Goal: Task Accomplishment & Management: Manage account settings

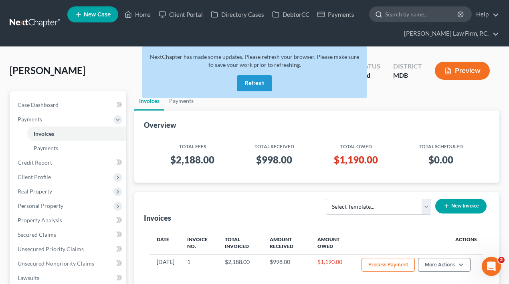
click at [427, 17] on input "search" at bounding box center [421, 14] width 73 height 15
click at [254, 82] on button "Refresh" at bounding box center [254, 83] width 35 height 16
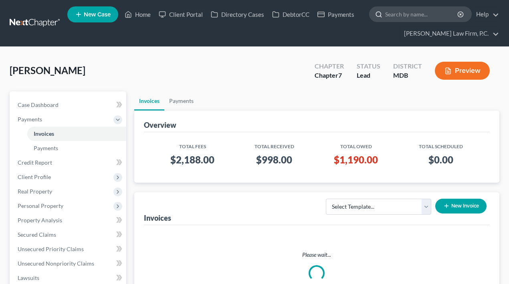
click at [401, 17] on input "search" at bounding box center [421, 14] width 73 height 15
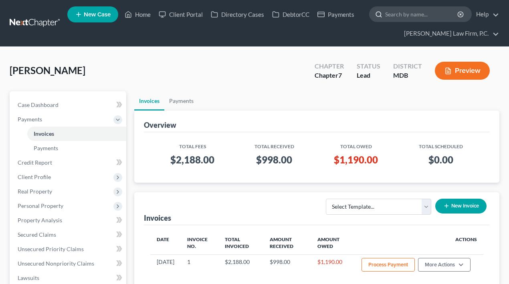
paste input "Jamison, Chassidy"
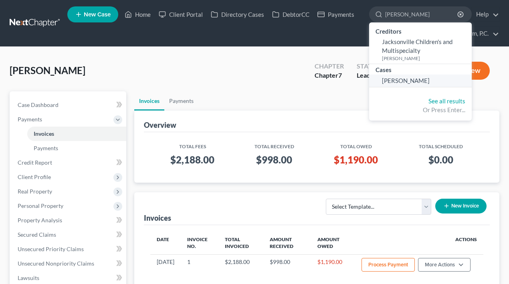
type input "Jamison, Chassidy"
click at [411, 83] on link "Jamison, Chassidy" at bounding box center [420, 81] width 103 height 12
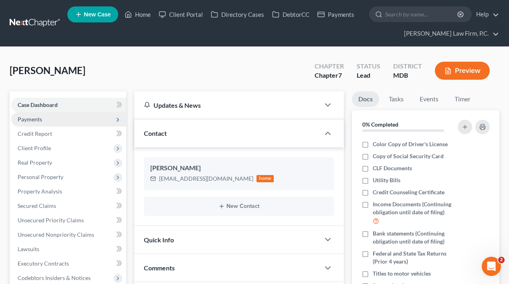
click at [62, 123] on span "Payments" at bounding box center [68, 119] width 115 height 14
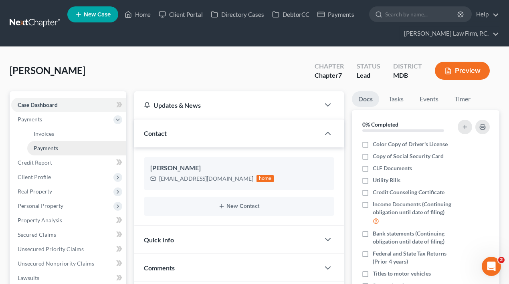
click at [60, 147] on link "Payments" at bounding box center [76, 148] width 99 height 14
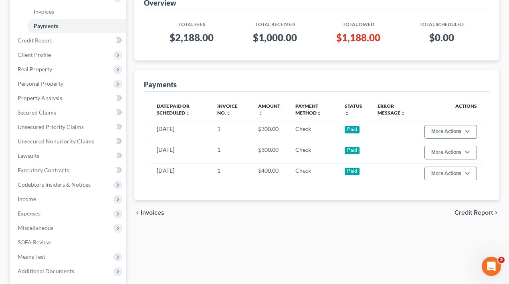
scroll to position [131, 0]
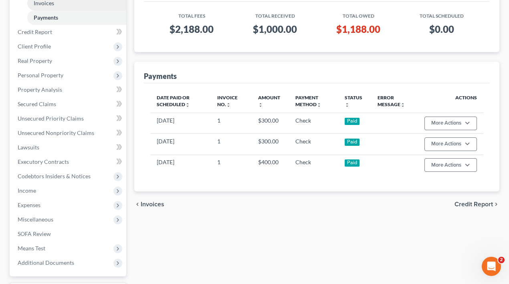
click at [44, 10] on link "Invoices" at bounding box center [76, 3] width 99 height 14
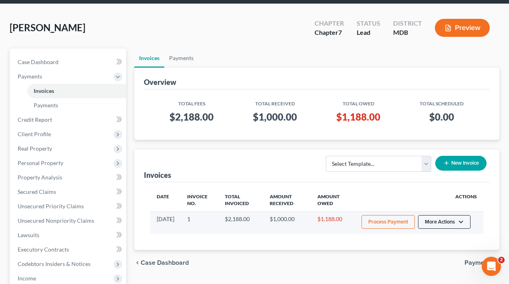
scroll to position [63, 0]
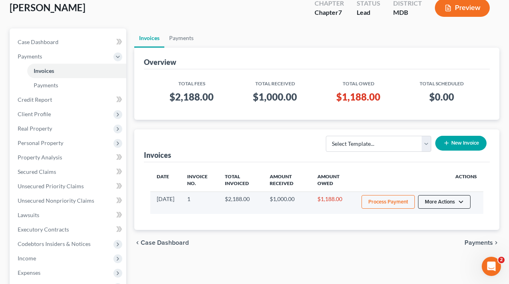
click at [449, 208] on button "More Actions" at bounding box center [444, 202] width 53 height 14
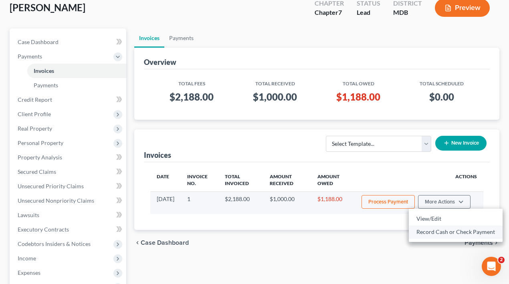
click at [428, 239] on link "Record Cash or Check Payment" at bounding box center [456, 232] width 94 height 14
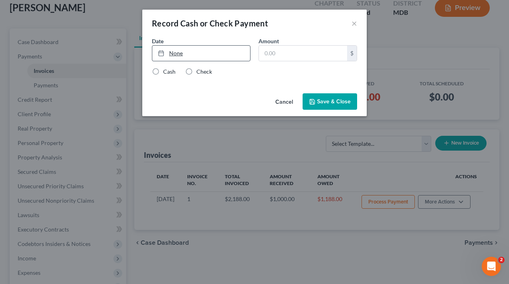
click at [196, 49] on link "None" at bounding box center [201, 53] width 98 height 15
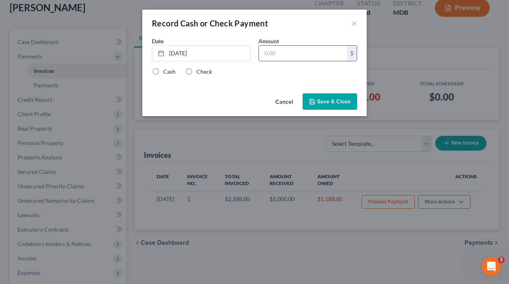
click at [310, 51] on input "text" at bounding box center [303, 53] width 88 height 15
type input "300"
click at [196, 70] on label "Check" at bounding box center [204, 72] width 16 height 8
click at [200, 70] on input "Check" at bounding box center [202, 70] width 5 height 5
radio input "true"
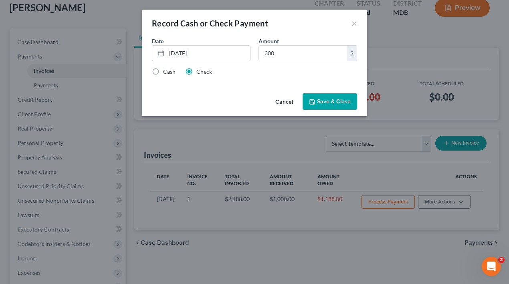
click at [330, 104] on button "Save & Close" at bounding box center [330, 101] width 55 height 17
